Goal: Information Seeking & Learning: Learn about a topic

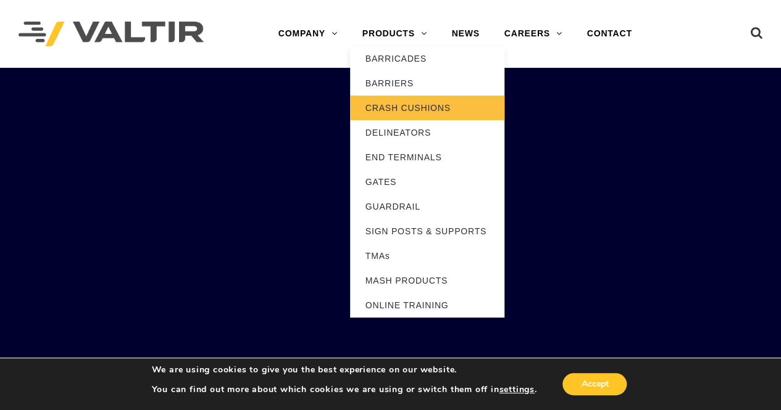
drag, startPoint x: 0, startPoint y: 0, endPoint x: 416, endPoint y: 106, distance: 429.3
click at [416, 106] on link "CRASH CUSHIONS" at bounding box center [427, 108] width 154 height 25
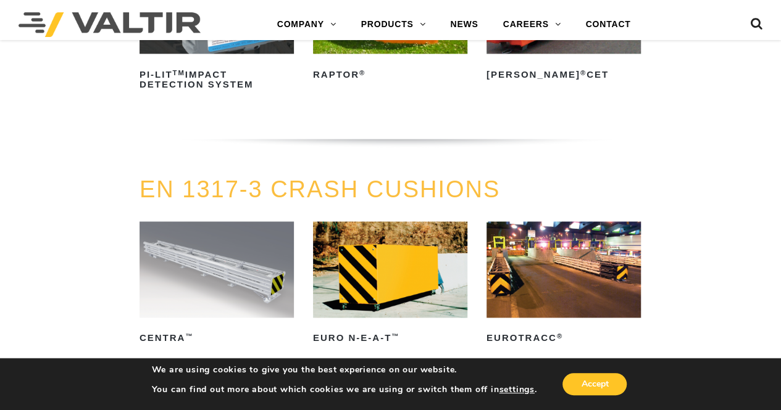
scroll to position [3209, 0]
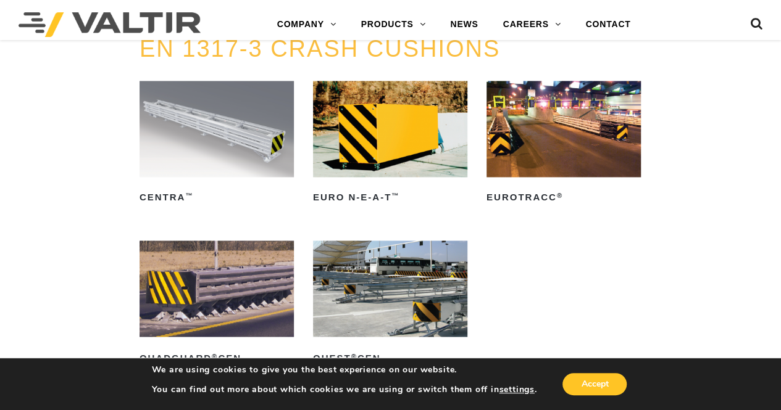
click at [210, 109] on img at bounding box center [216, 129] width 154 height 96
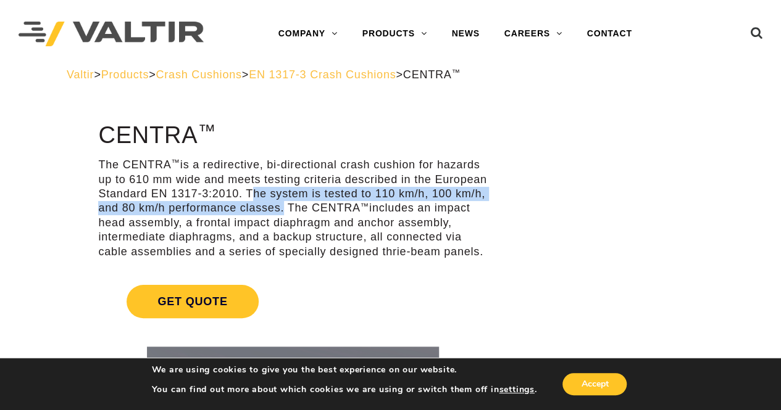
drag, startPoint x: 247, startPoint y: 191, endPoint x: 280, endPoint y: 208, distance: 36.7
click at [280, 208] on p "The CENTRA ™ is a redirective, bi-directional crash cushion for hazards up to 6…" at bounding box center [292, 208] width 389 height 101
copy p "The system is tested to 110 km/h, 100 km/h, and 80 km/h performance classes"
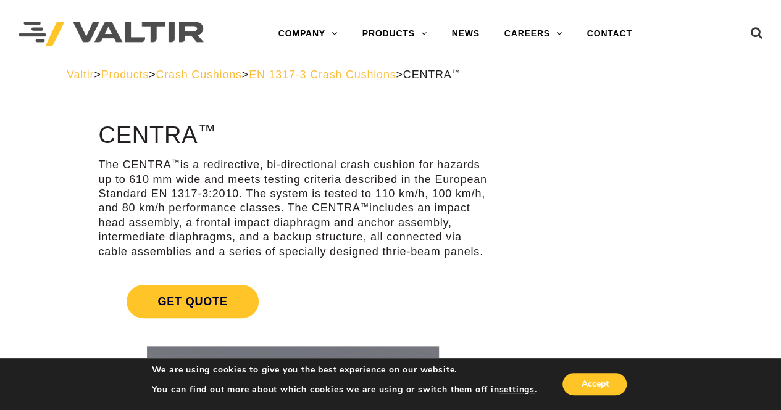
click at [386, 247] on p "The CENTRA ™ is a redirective, bi-directional crash cushion for hazards up to 6…" at bounding box center [292, 208] width 389 height 101
drag, startPoint x: 291, startPoint y: 208, endPoint x: 476, endPoint y: 251, distance: 190.7
click at [478, 252] on p "The CENTRA ™ is a redirective, bi-directional crash cushion for hazards up to 6…" at bounding box center [292, 208] width 389 height 101
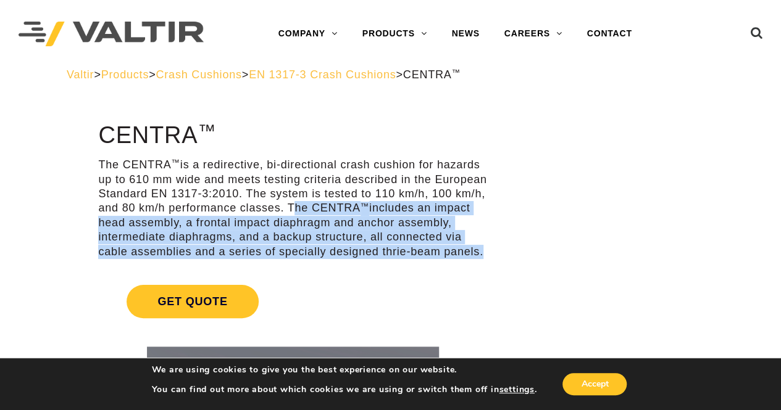
copy p "The CENTRA ™ includes an impact head assembly, a frontal impact diaphragm and a…"
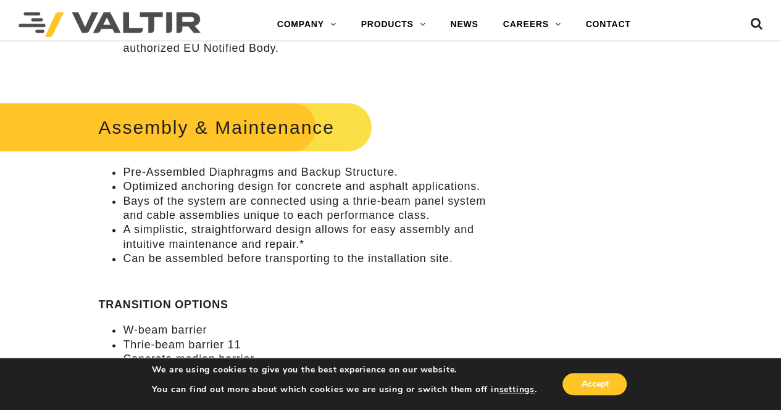
scroll to position [741, 0]
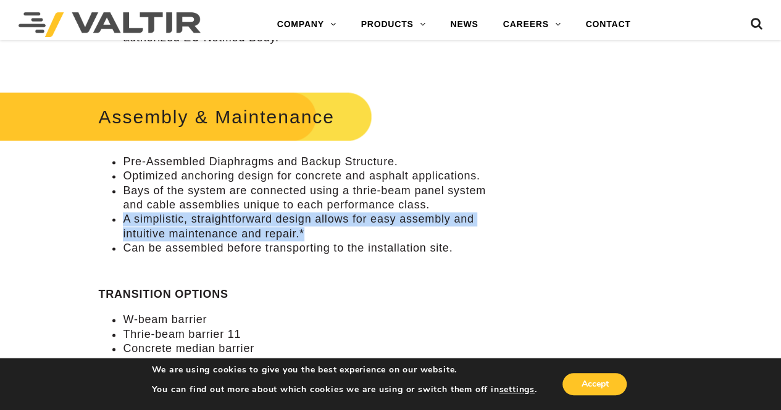
drag, startPoint x: 126, startPoint y: 219, endPoint x: 306, endPoint y: 234, distance: 180.8
click at [306, 234] on li "A simplistic, straightforward design allows for easy assembly and intuitive mai…" at bounding box center [305, 226] width 364 height 29
copy li "A simplistic, straightforward design allows for easy assembly and intuitive mai…"
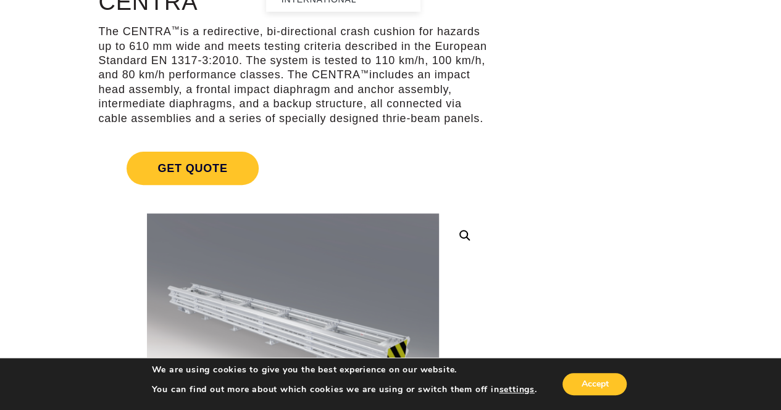
scroll to position [0, 0]
